Goal: Transaction & Acquisition: Purchase product/service

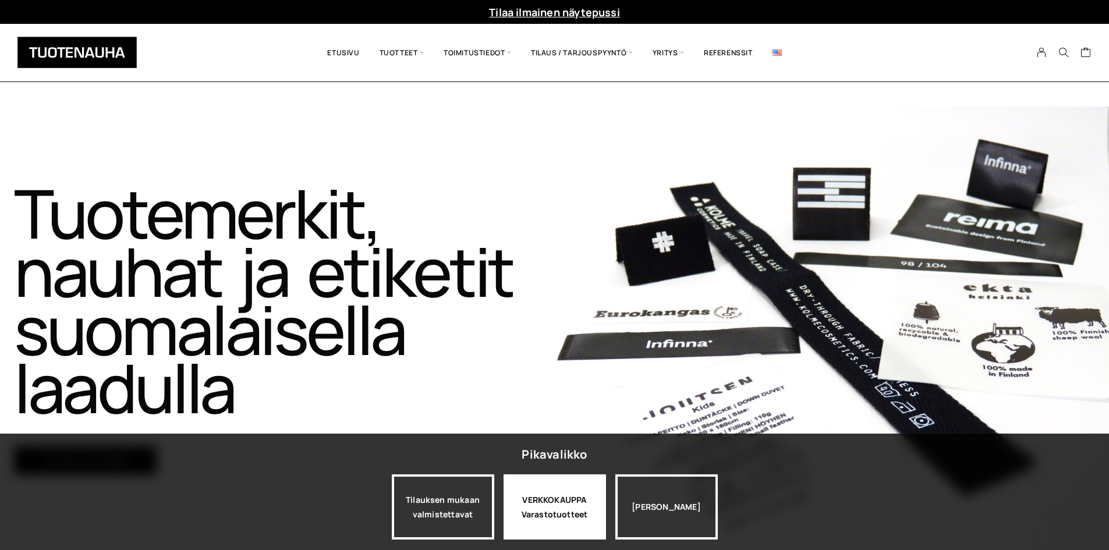
click at [537, 484] on div "VERKKOKAUPPA Varastotuotteet" at bounding box center [555, 507] width 102 height 65
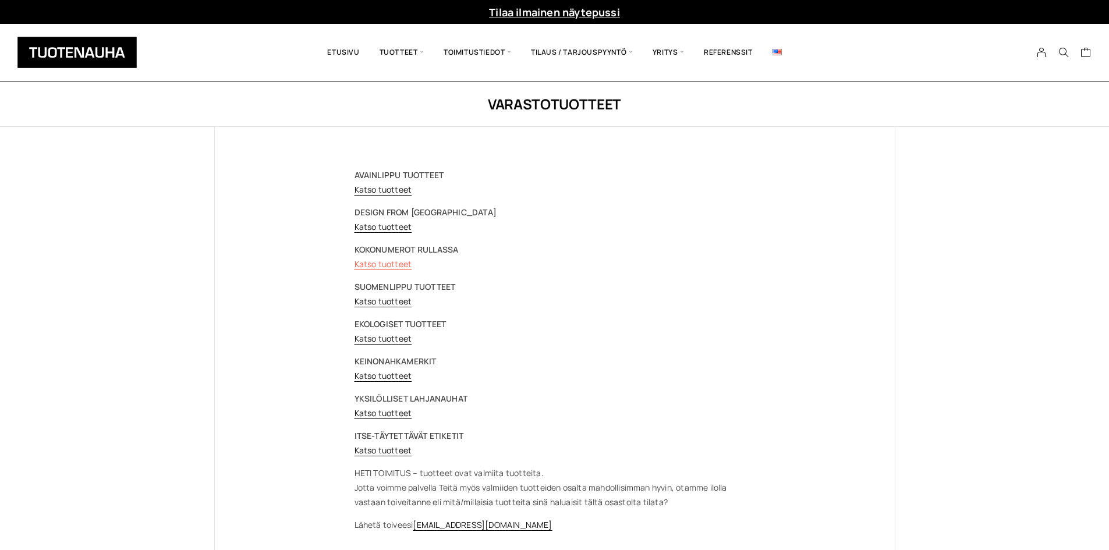
click at [391, 263] on link "Katso tuotteet" at bounding box center [384, 264] width 58 height 11
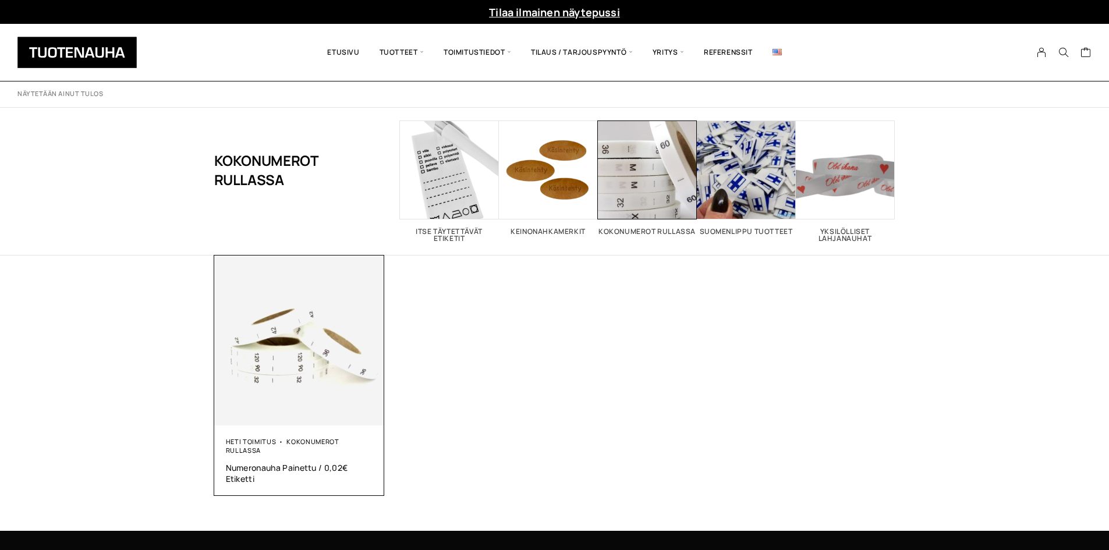
click at [268, 393] on img at bounding box center [299, 341] width 171 height 171
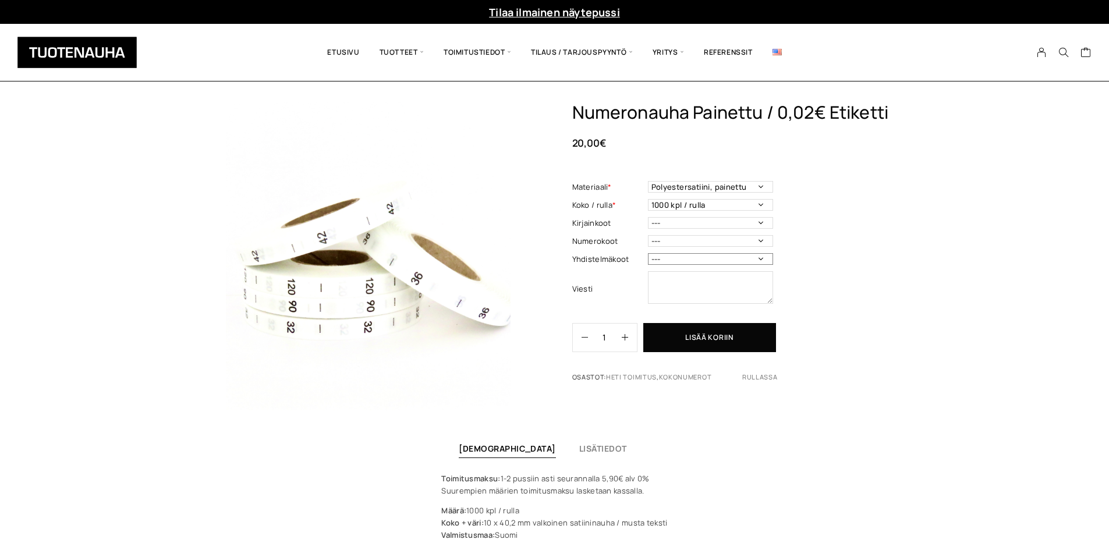
click at [719, 257] on select "--- 50/56 62/68 68/74 74/80 86/92 98/104 110/116 122/128 134/140 146/152 158/16…" at bounding box center [710, 259] width 125 height 12
click at [904, 314] on div "Numeronauha Painettu / 0,02€ Etiketti 20,00 € Materiaali * Polyestersatiini, pa…" at bounding box center [554, 345] width 1109 height 487
click at [887, 231] on div "Numeronauha Painettu / 0,02€ Etiketti 20,00 € Materiaali * Polyestersatiini, pa…" at bounding box center [733, 247] width 323 height 290
